Goal: Task Accomplishment & Management: Use online tool/utility

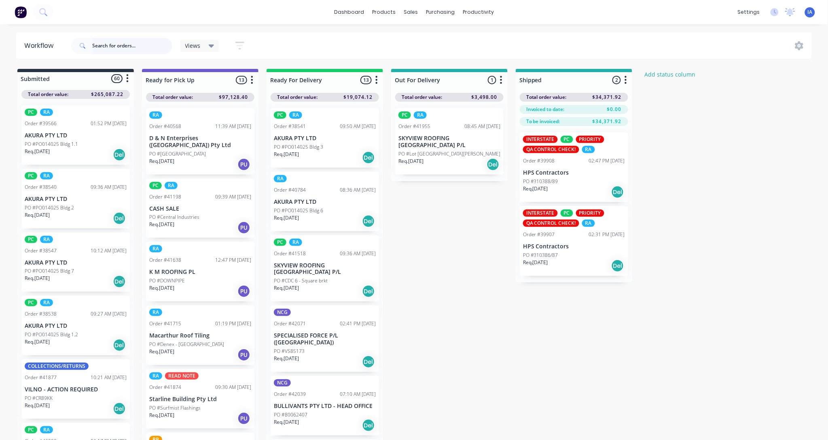
click at [115, 44] on input "text" at bounding box center [132, 46] width 80 height 16
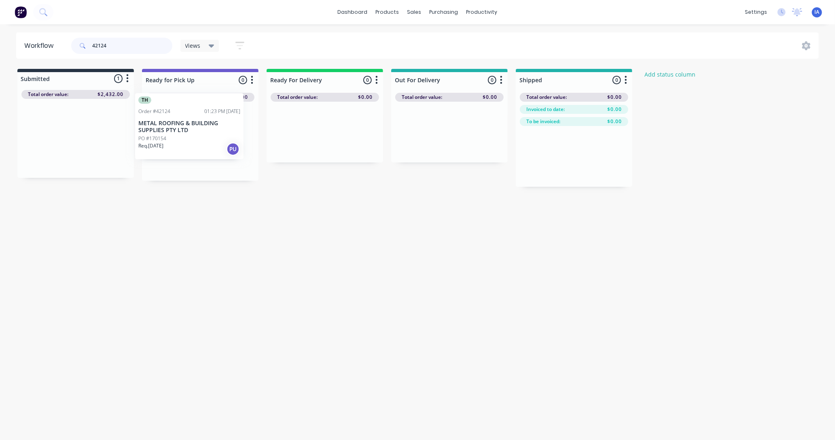
drag, startPoint x: 73, startPoint y: 163, endPoint x: 188, endPoint y: 153, distance: 115.8
click at [189, 152] on div "Submitted 1 Status colour #273444 hex #273444 Save Cancel Summaries Total order…" at bounding box center [434, 128] width 880 height 118
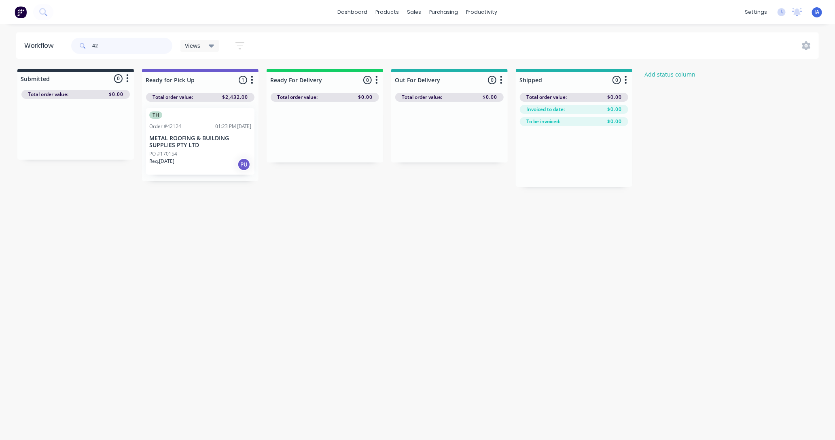
type input "4"
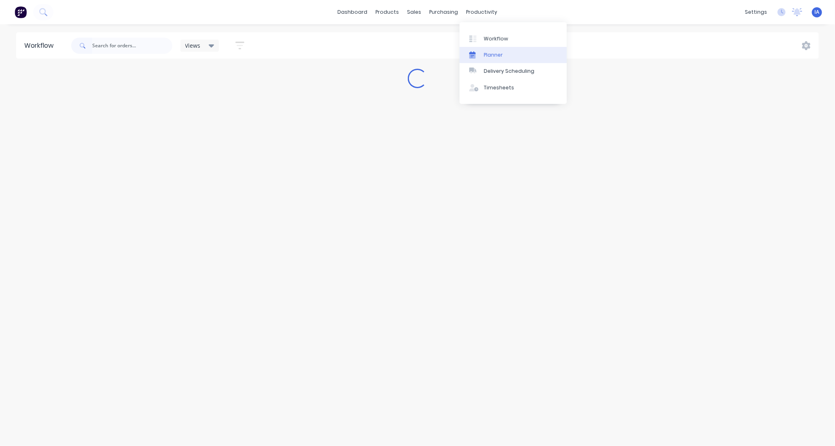
click at [512, 53] on link "Planner" at bounding box center [513, 55] width 107 height 16
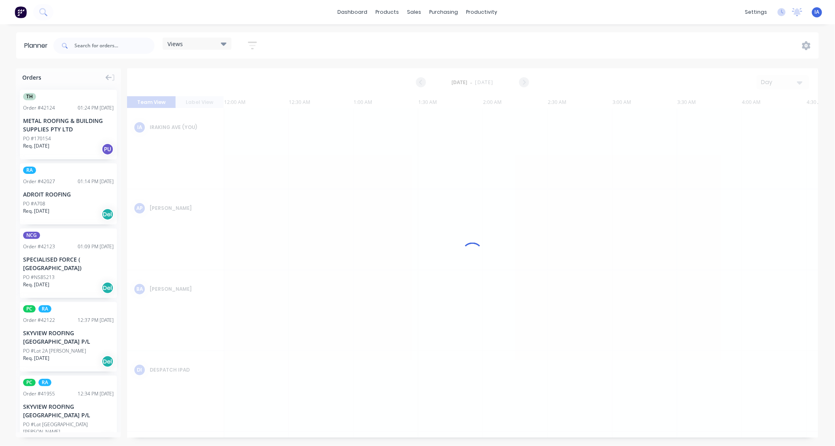
scroll to position [0, 518]
click at [93, 47] on input "text" at bounding box center [114, 46] width 80 height 16
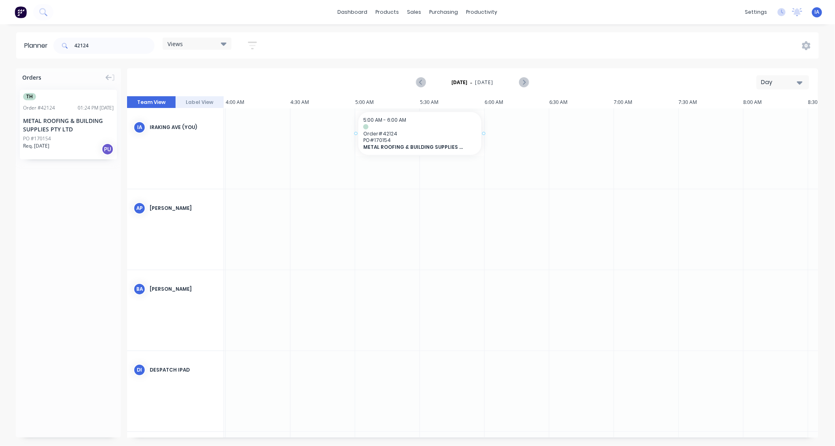
drag, startPoint x: 93, startPoint y: 134, endPoint x: 405, endPoint y: 121, distance: 312.3
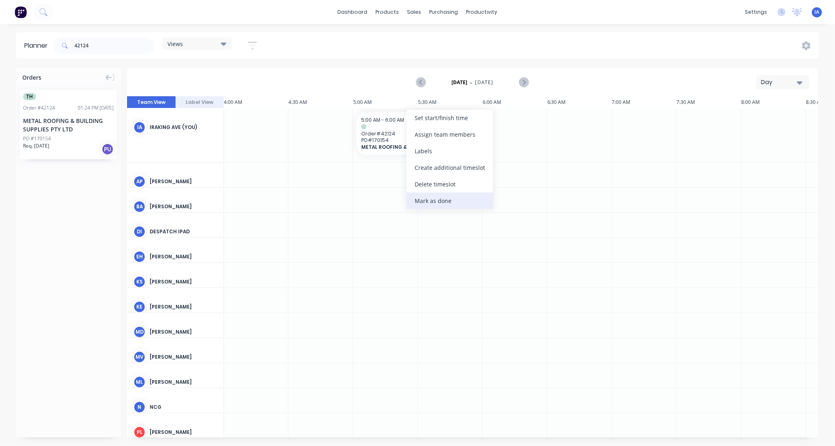
click at [438, 198] on div "Mark as done" at bounding box center [450, 201] width 87 height 17
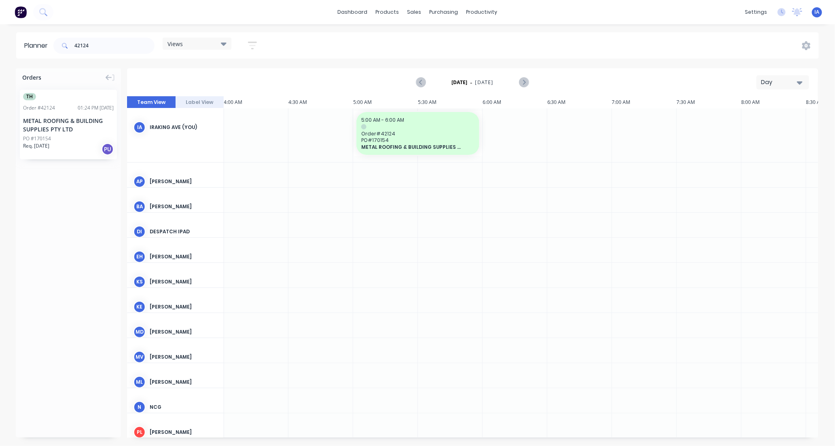
click at [104, 37] on div "42124" at bounding box center [103, 46] width 101 height 24
click at [98, 45] on input "42124" at bounding box center [114, 46] width 80 height 16
type input "4"
